Goal: Information Seeking & Learning: Understand process/instructions

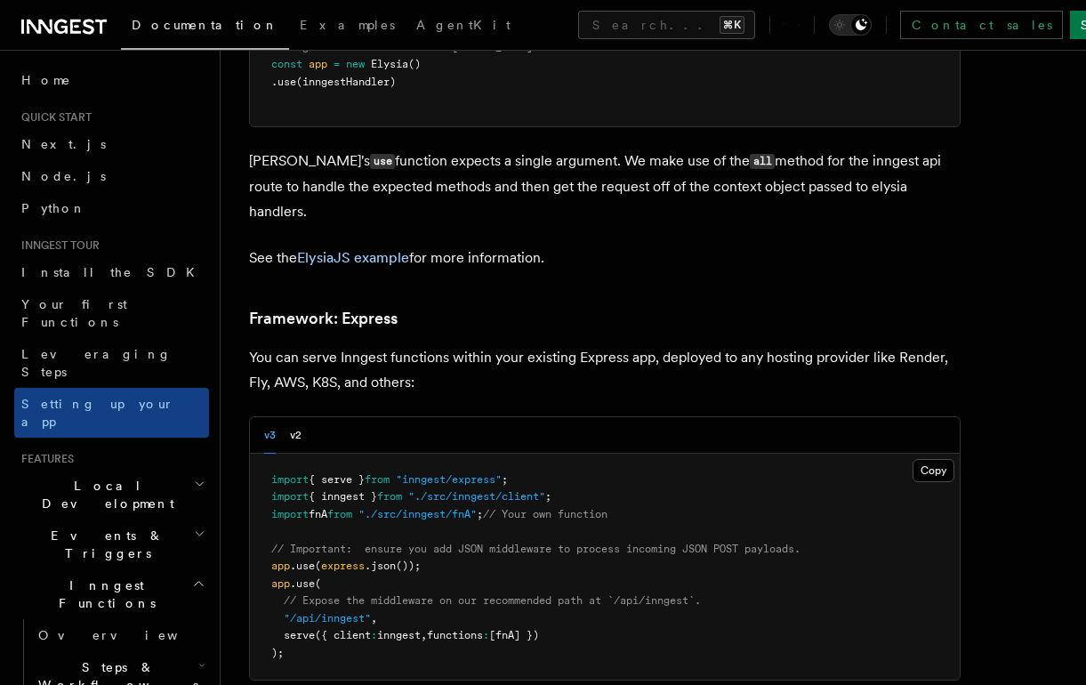
scroll to position [5211, 0]
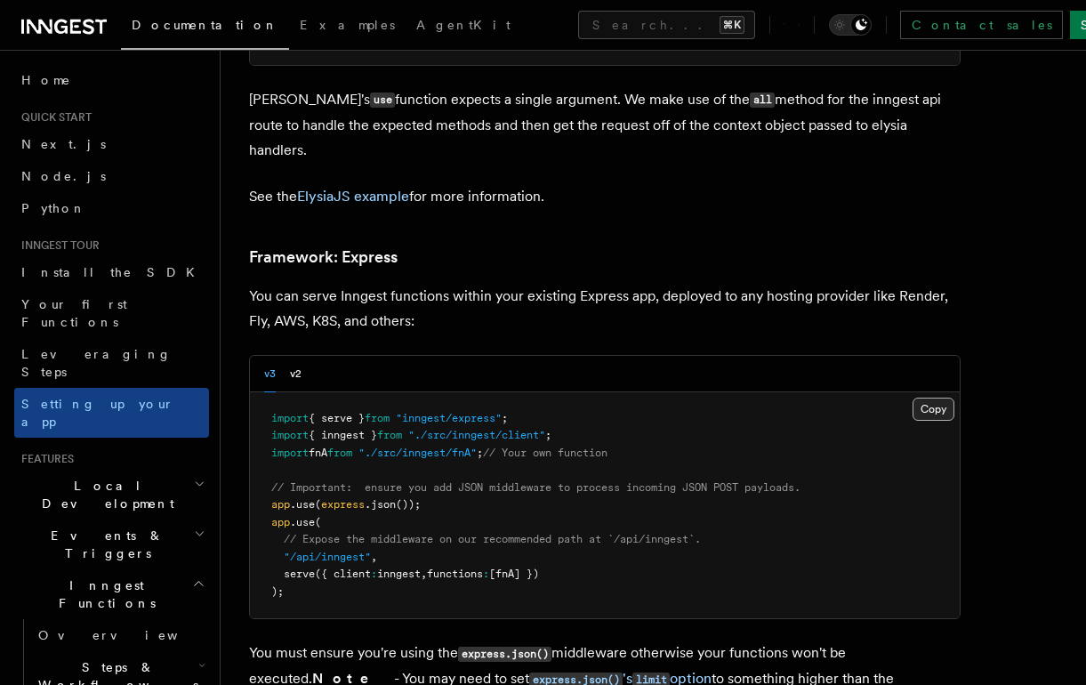
click at [947, 398] on button "Copy Copied" at bounding box center [934, 409] width 42 height 23
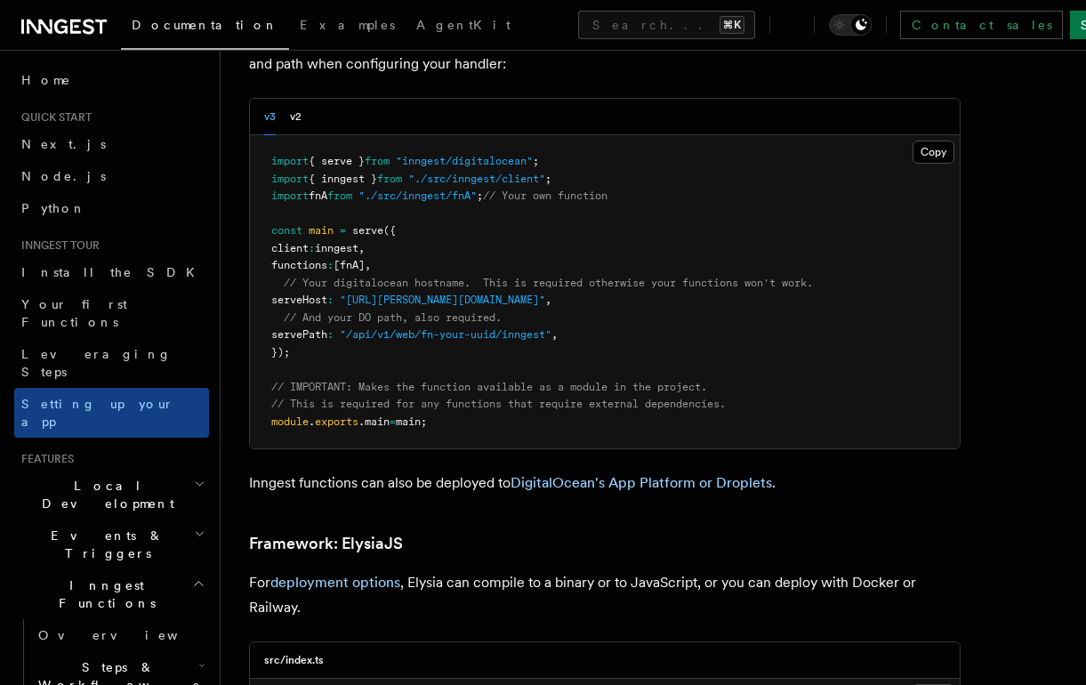
scroll to position [3844, 0]
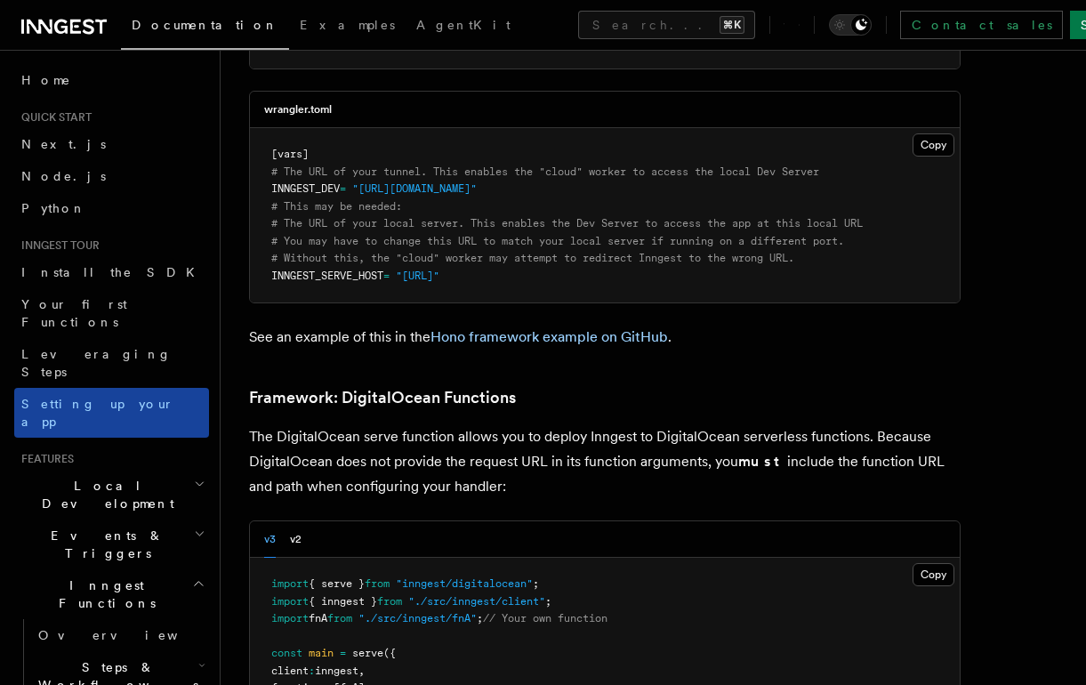
click at [43, 388] on link "Setting up your app" at bounding box center [111, 413] width 195 height 50
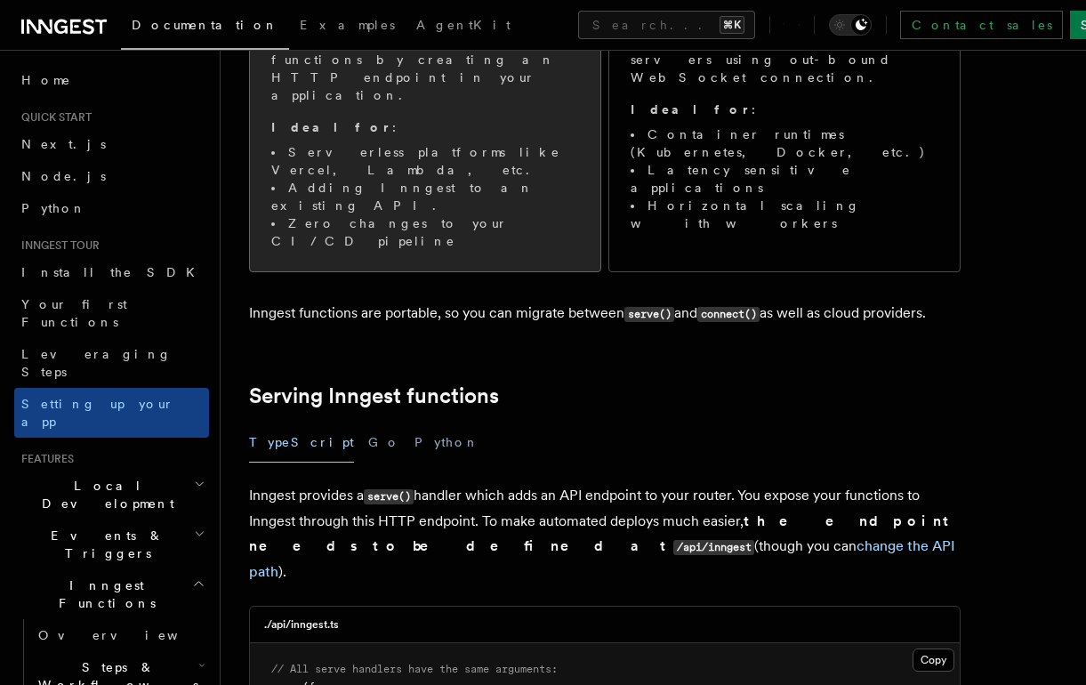
scroll to position [511, 0]
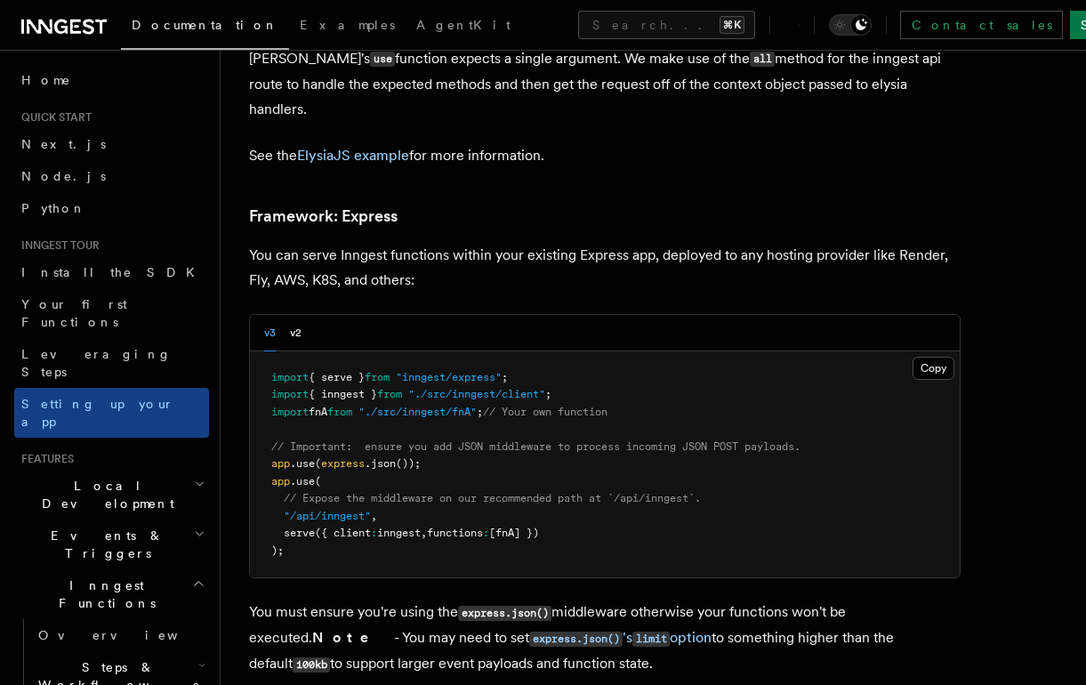
scroll to position [5260, 0]
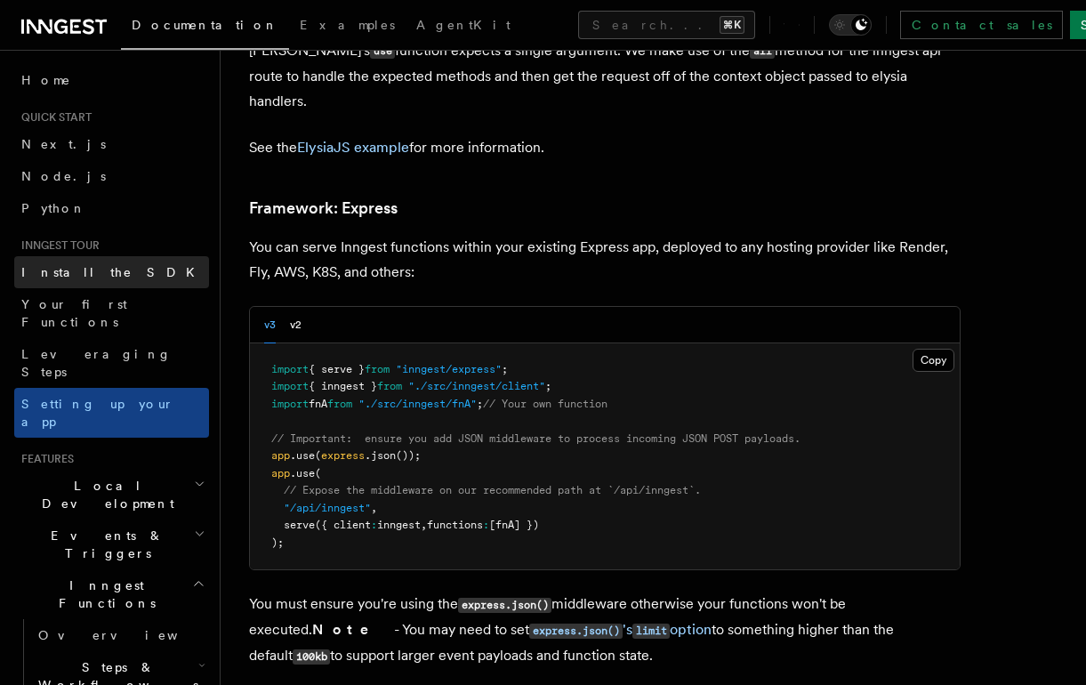
click at [43, 265] on span "Install the SDK" at bounding box center [113, 272] width 184 height 14
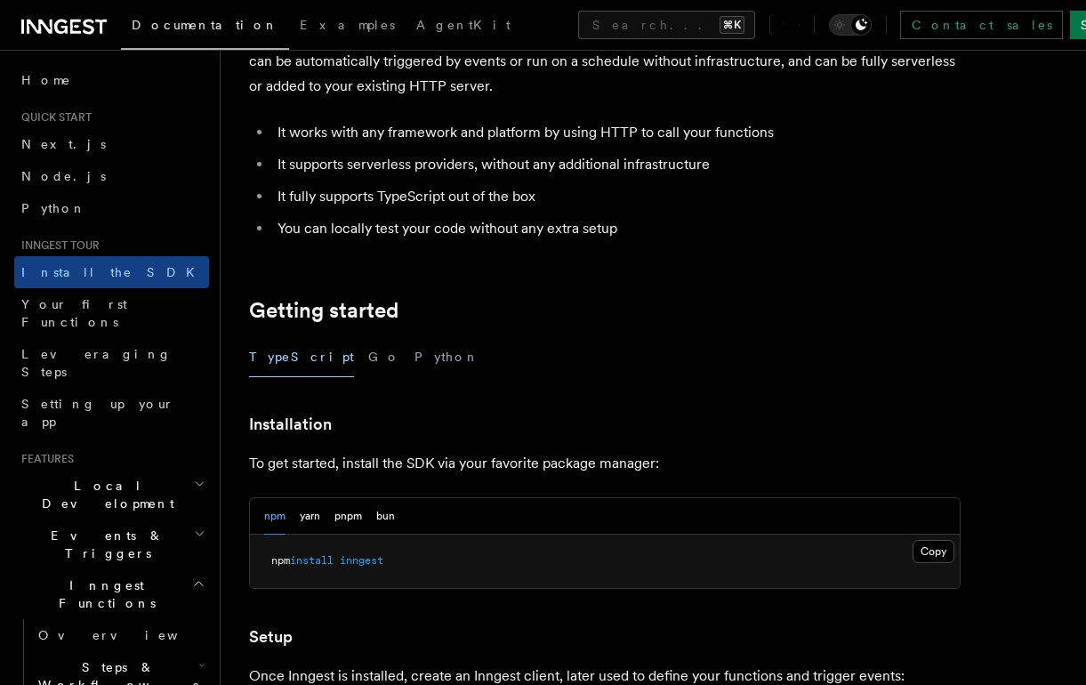
scroll to position [260, 0]
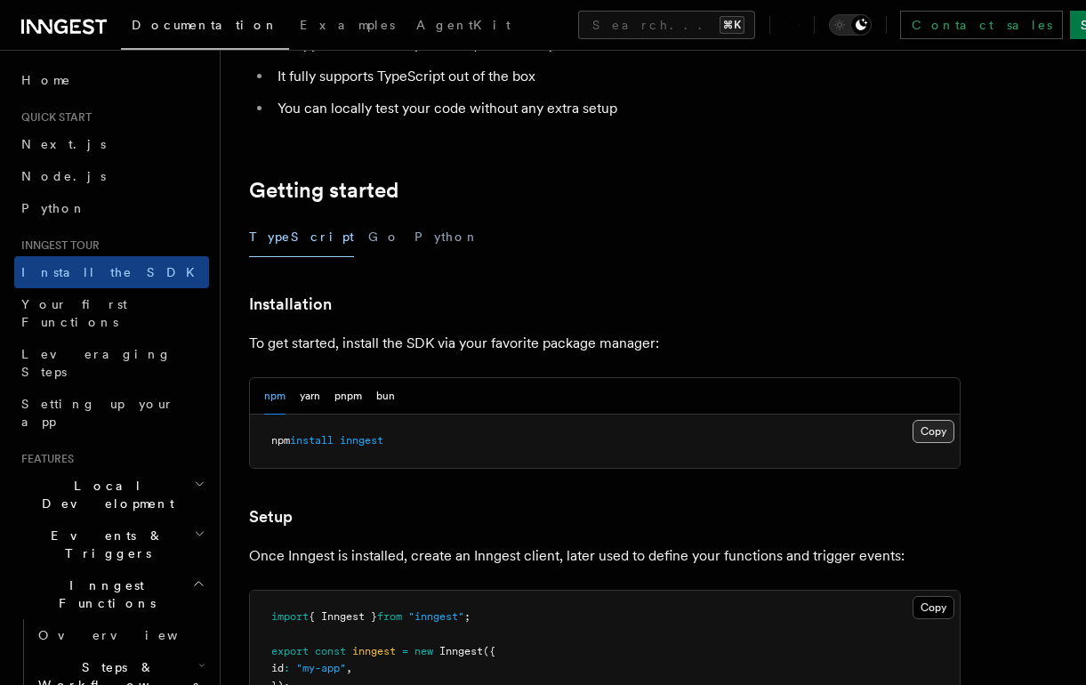
click at [938, 432] on button "Copy Copied" at bounding box center [934, 431] width 42 height 23
